Goal: Find specific page/section: Find specific page/section

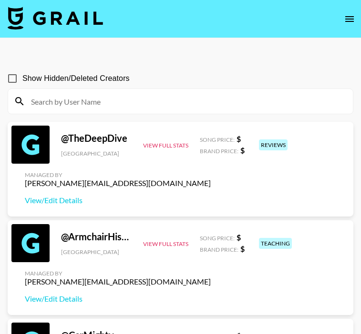
click at [347, 19] on icon "open drawer" at bounding box center [349, 19] width 9 height 6
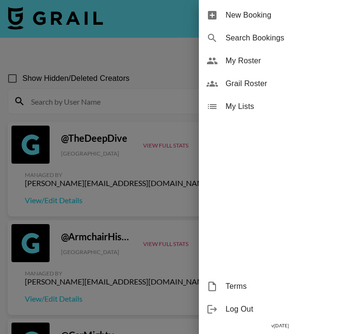
click at [287, 65] on span "My Roster" at bounding box center [289, 60] width 128 height 11
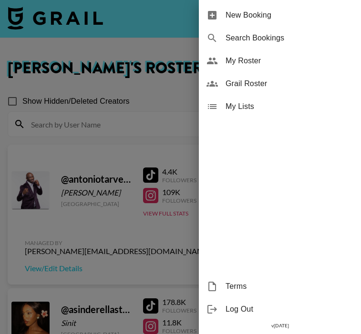
click at [145, 134] on div at bounding box center [180, 167] width 361 height 334
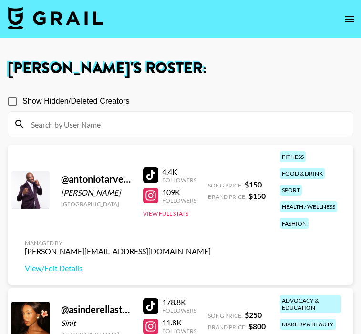
click at [351, 17] on icon "open drawer" at bounding box center [349, 19] width 9 height 6
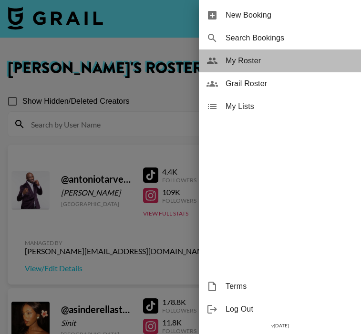
click at [247, 64] on span "My Roster" at bounding box center [289, 60] width 128 height 11
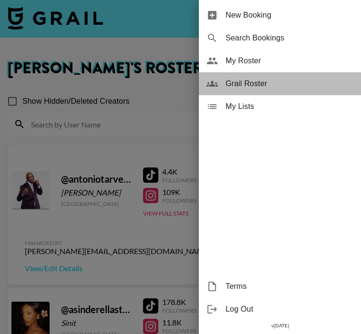
click at [255, 92] on div "Grail Roster" at bounding box center [280, 83] width 162 height 23
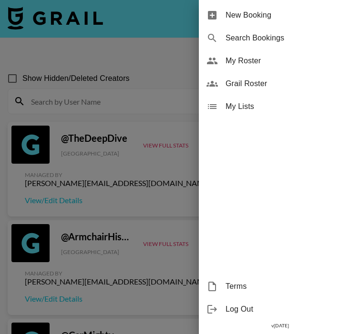
click at [148, 65] on div at bounding box center [180, 167] width 361 height 334
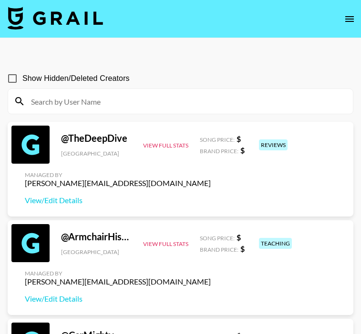
click at [183, 100] on input at bounding box center [185, 101] width 321 height 15
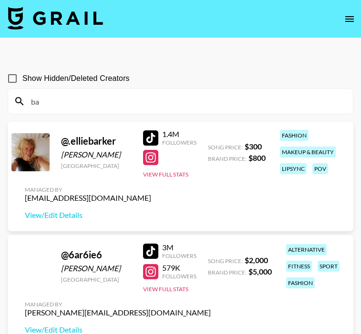
type input "b"
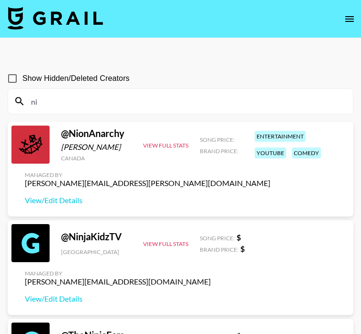
type input "n"
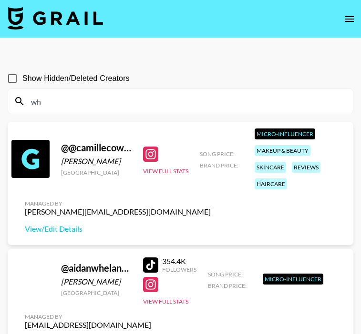
type input "w"
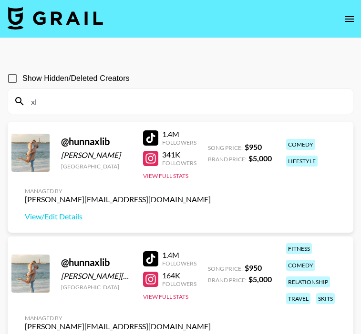
type input "x"
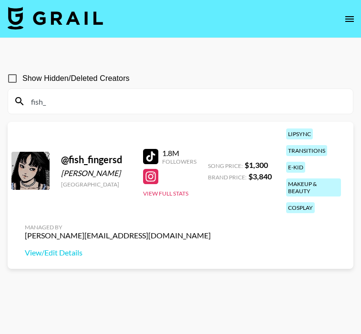
type input "fish_"
